Goal: Complete application form: Complete application form

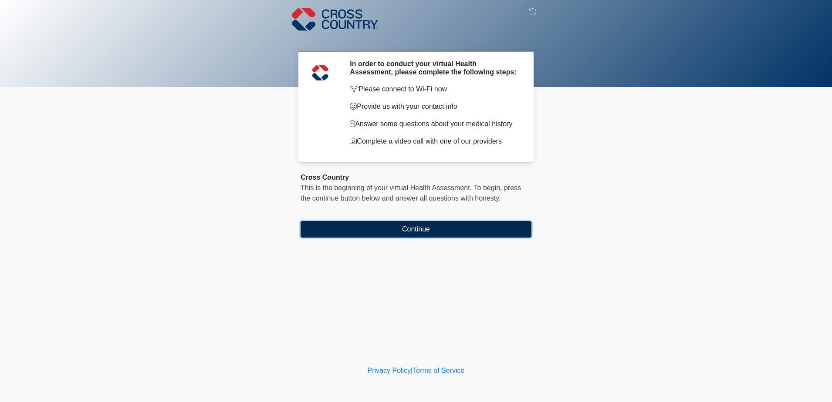
click at [491, 228] on button "Continue" at bounding box center [415, 229] width 231 height 17
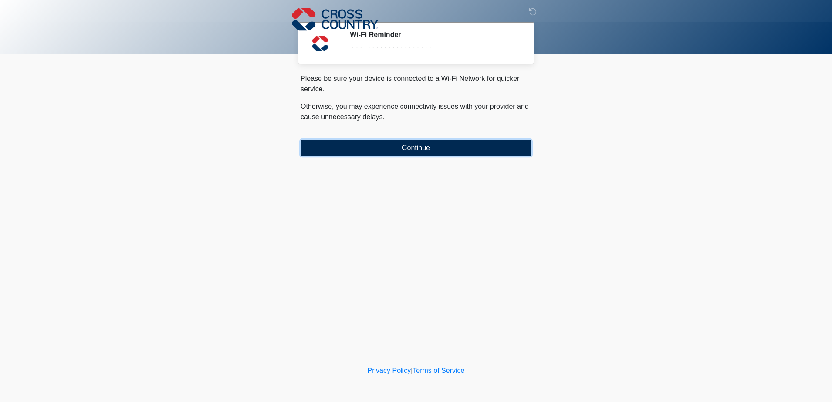
click at [434, 149] on button "Continue" at bounding box center [415, 148] width 231 height 17
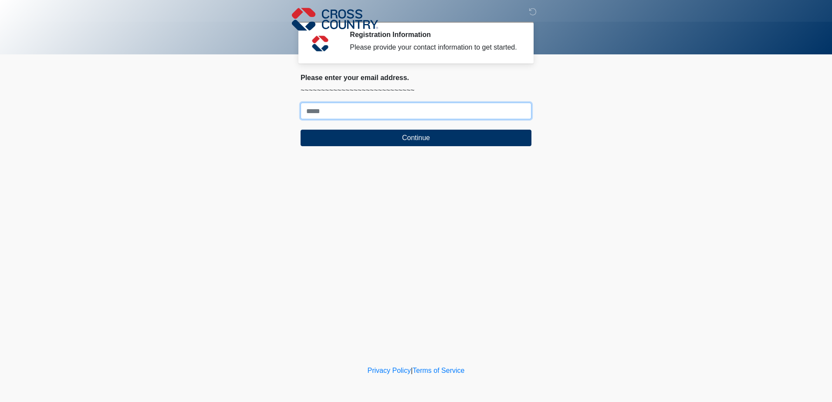
click at [405, 113] on input "Where should we email your response?" at bounding box center [415, 111] width 231 height 17
type input "**********"
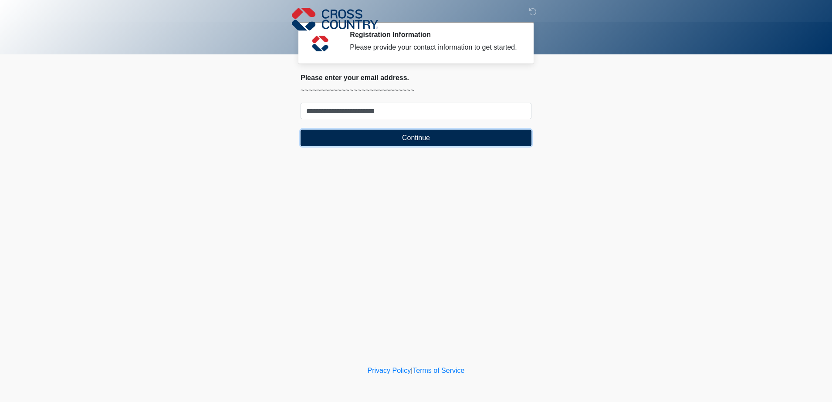
click at [422, 140] on button "Continue" at bounding box center [415, 138] width 231 height 17
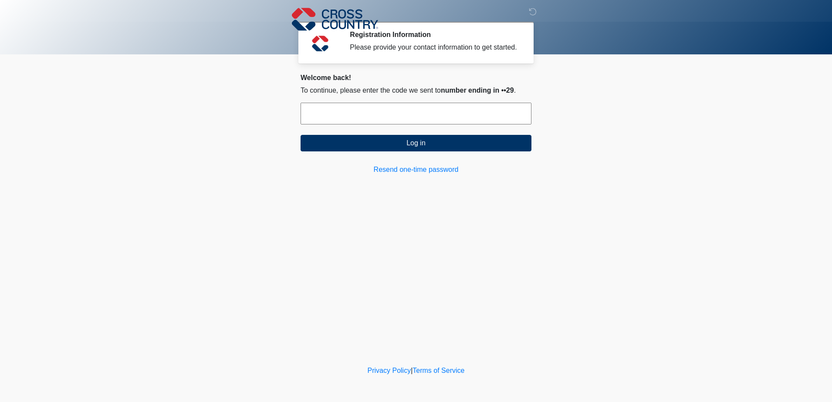
click at [422, 120] on input "text" at bounding box center [415, 114] width 231 height 22
type input "*"
type input "******"
click at [424, 145] on button "Log in" at bounding box center [415, 143] width 231 height 17
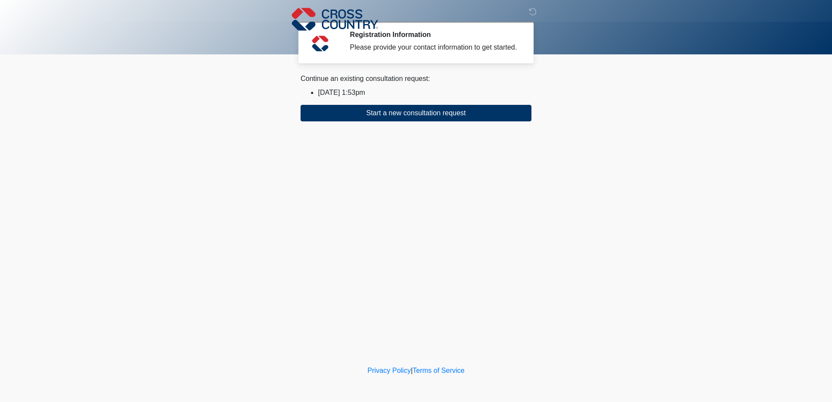
click at [353, 91] on li "2025/08/25 1:53pm" at bounding box center [424, 93] width 213 height 10
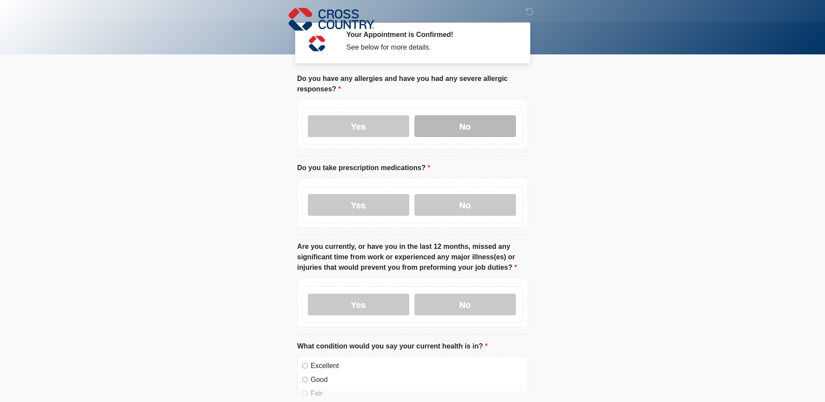
click at [448, 117] on label "No" at bounding box center [465, 126] width 101 height 22
click at [449, 194] on div "Yes No" at bounding box center [412, 205] width 221 height 37
click at [445, 195] on label "No" at bounding box center [465, 205] width 101 height 22
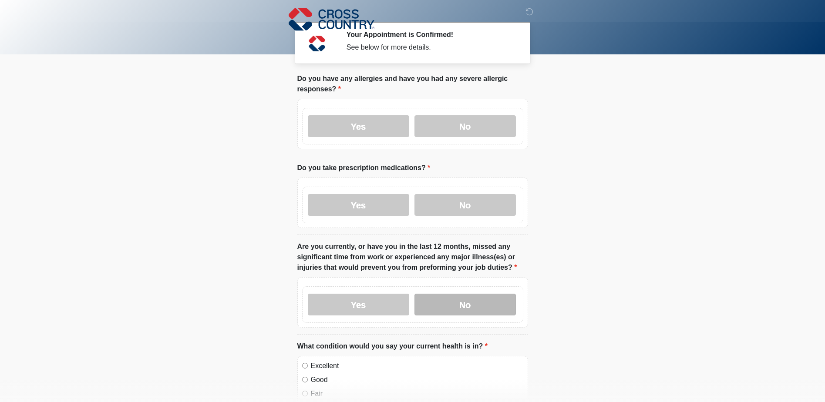
click at [457, 301] on label "No" at bounding box center [465, 305] width 101 height 22
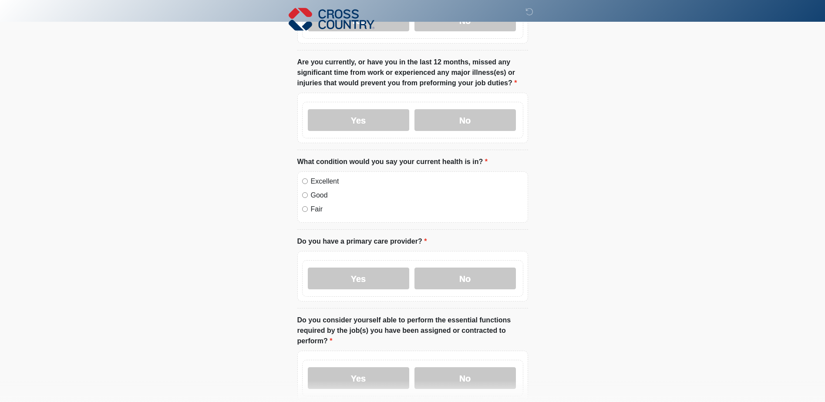
scroll to position [177, 0]
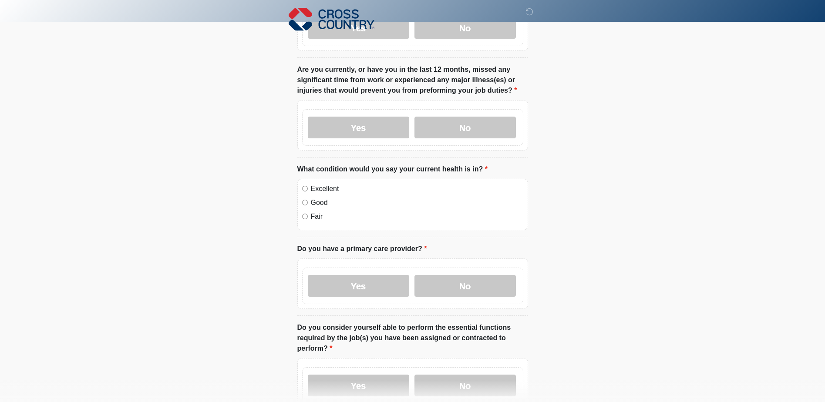
click at [324, 192] on label "Excellent" at bounding box center [417, 189] width 213 height 10
click at [461, 285] on label "No" at bounding box center [465, 286] width 101 height 22
click at [400, 384] on label "Yes" at bounding box center [358, 386] width 101 height 22
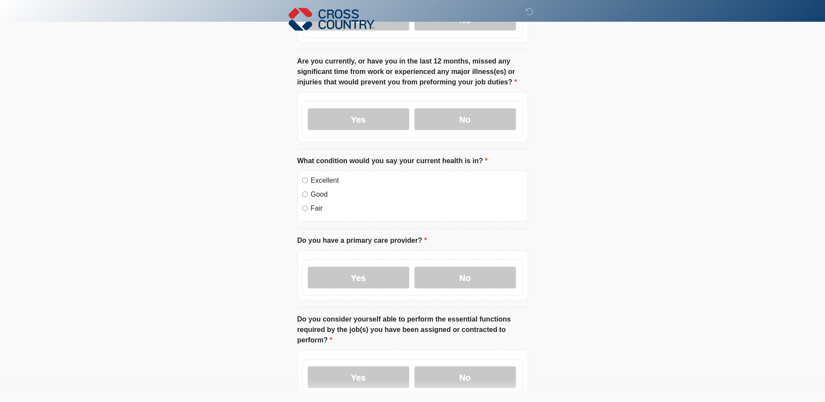
scroll to position [344, 0]
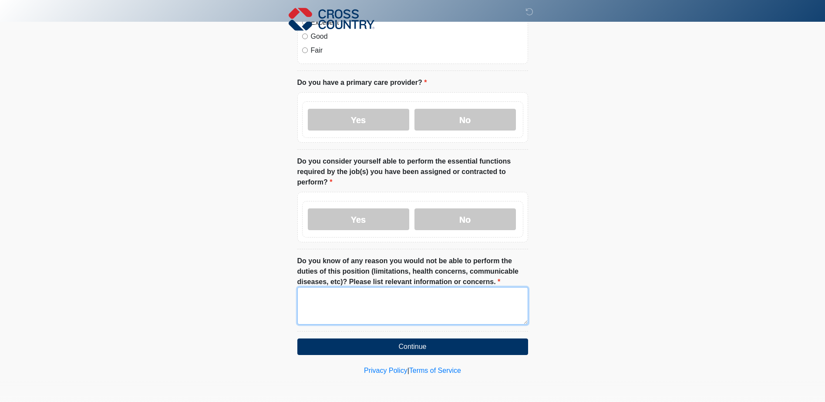
click at [388, 320] on textarea "Do you know of any reason you would not be able to perform the duties of this p…" at bounding box center [412, 305] width 231 height 37
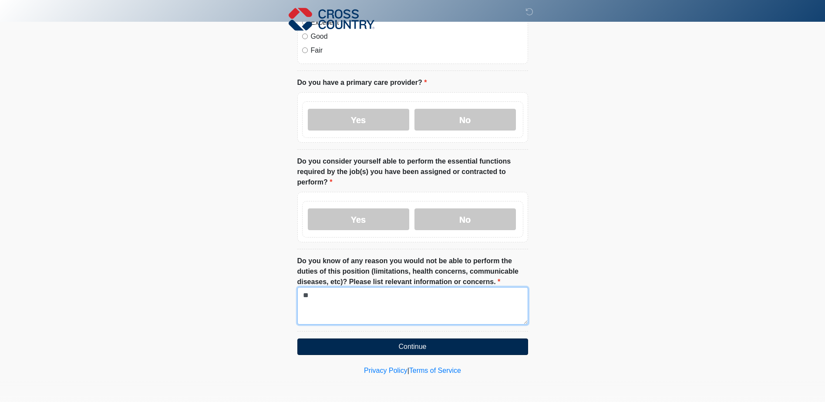
type textarea "**"
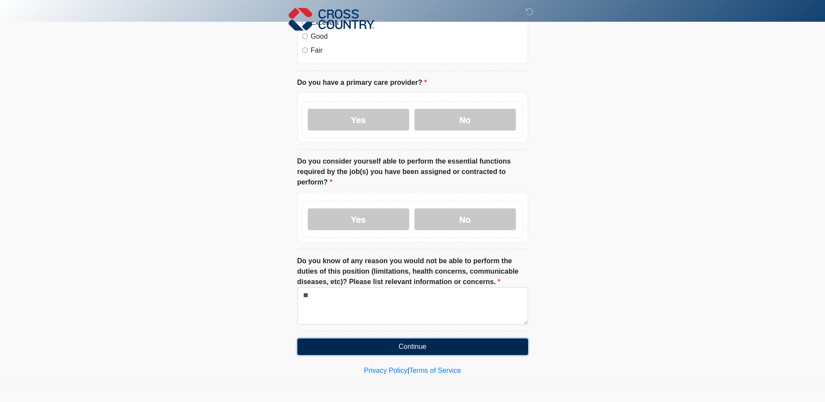
click at [408, 351] on button "Continue" at bounding box center [412, 347] width 231 height 17
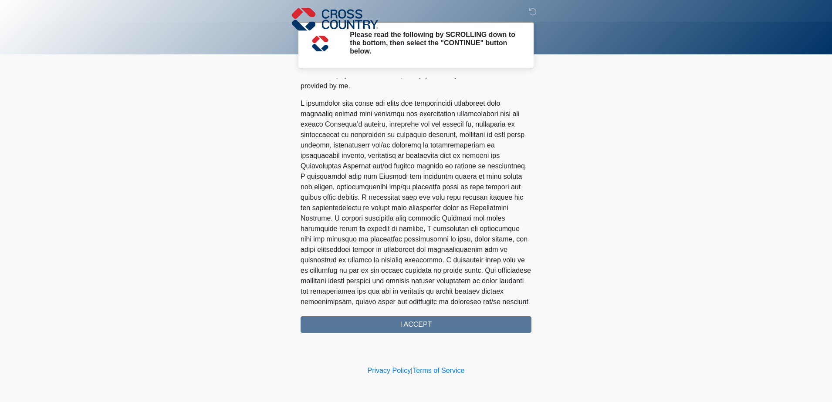
scroll to position [479, 0]
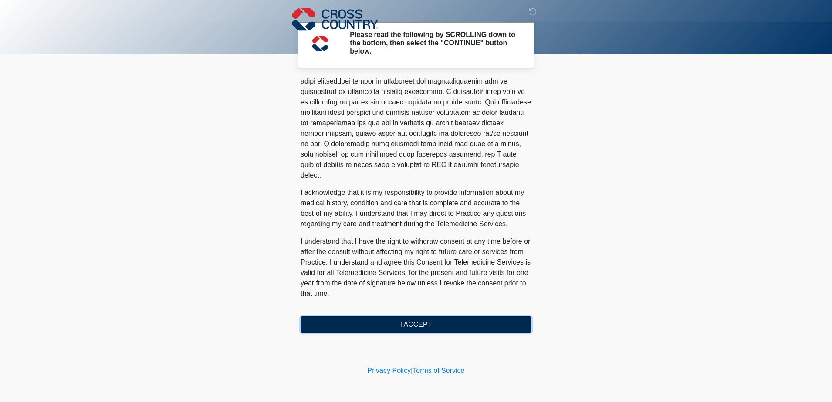
click at [465, 322] on button "I ACCEPT" at bounding box center [415, 325] width 231 height 17
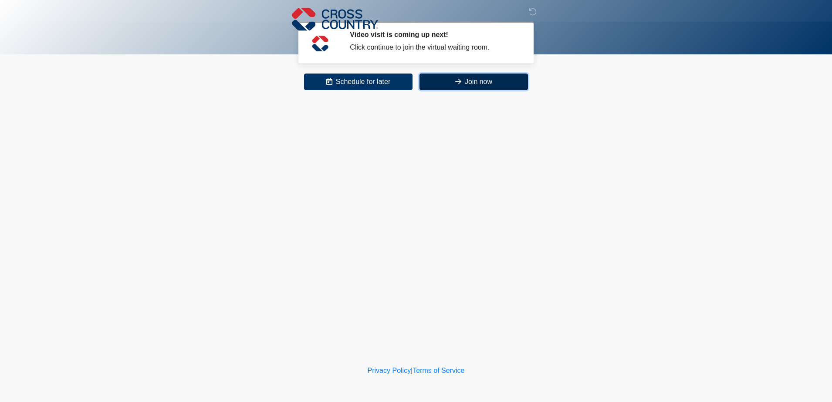
click at [478, 83] on button "Join now" at bounding box center [473, 82] width 108 height 17
